Goal: Manage account settings

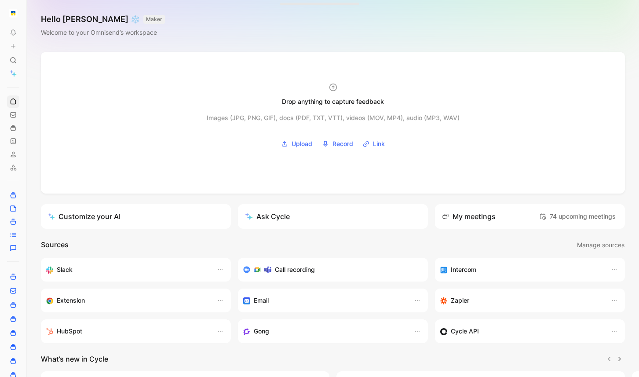
click at [318, 270] on div "Call recording" at bounding box center [329, 269] width 172 height 11
click at [25, 11] on icon at bounding box center [28, 13] width 7 height 7
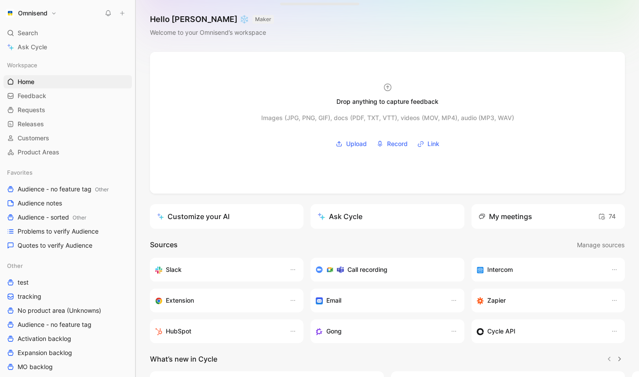
drag, startPoint x: 85, startPoint y: 105, endPoint x: 136, endPoint y: 109, distance: 50.7
click at [136, 109] on div at bounding box center [136, 188] width 4 height 377
click at [42, 13] on h1 "Omnisend" at bounding box center [32, 13] width 29 height 8
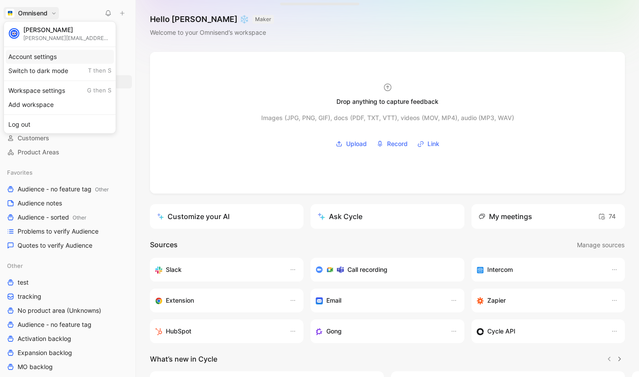
click at [45, 56] on div "Account settings" at bounding box center [60, 57] width 108 height 14
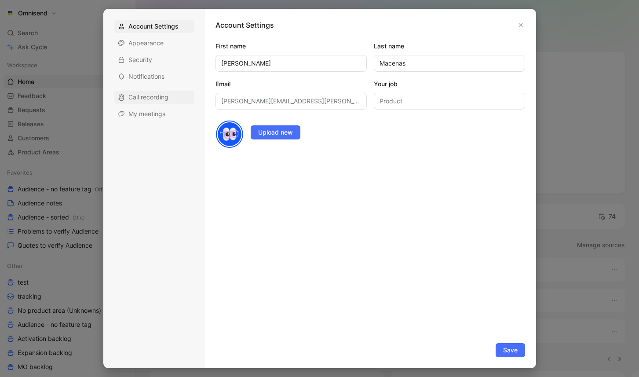
click at [148, 101] on span "Call recording" at bounding box center [148, 97] width 40 height 9
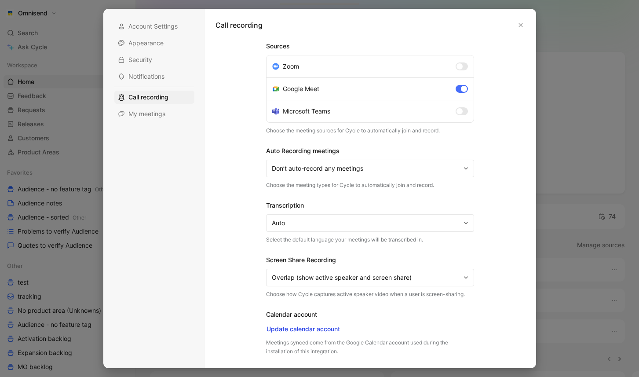
scroll to position [21, 0]
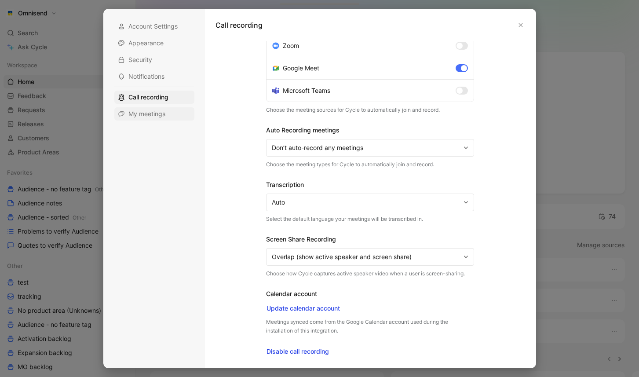
click at [156, 114] on span "My meetings" at bounding box center [146, 113] width 37 height 9
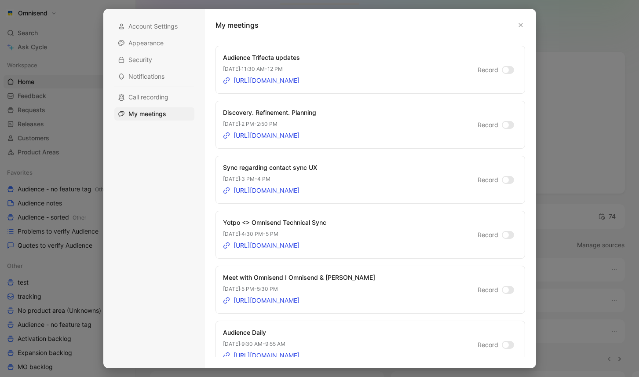
scroll to position [249, 0]
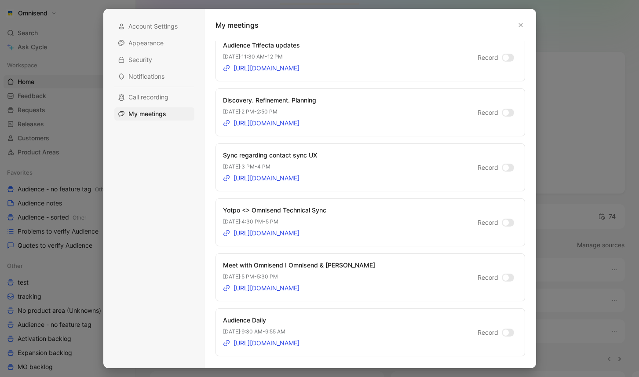
click at [503, 276] on div at bounding box center [505, 277] width 6 height 6
click at [0, 0] on input "Record" at bounding box center [0, 0] width 0 height 0
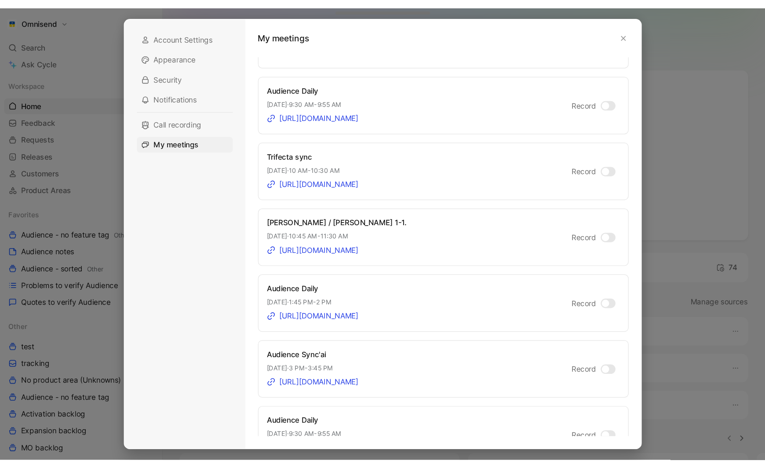
scroll to position [0, 0]
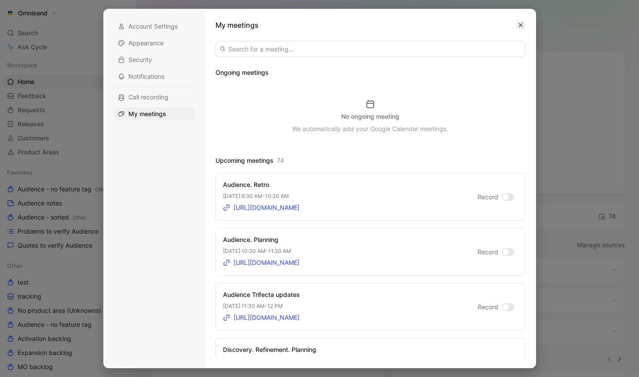
click at [519, 28] on button "button" at bounding box center [520, 25] width 9 height 9
